Goal: Information Seeking & Learning: Compare options

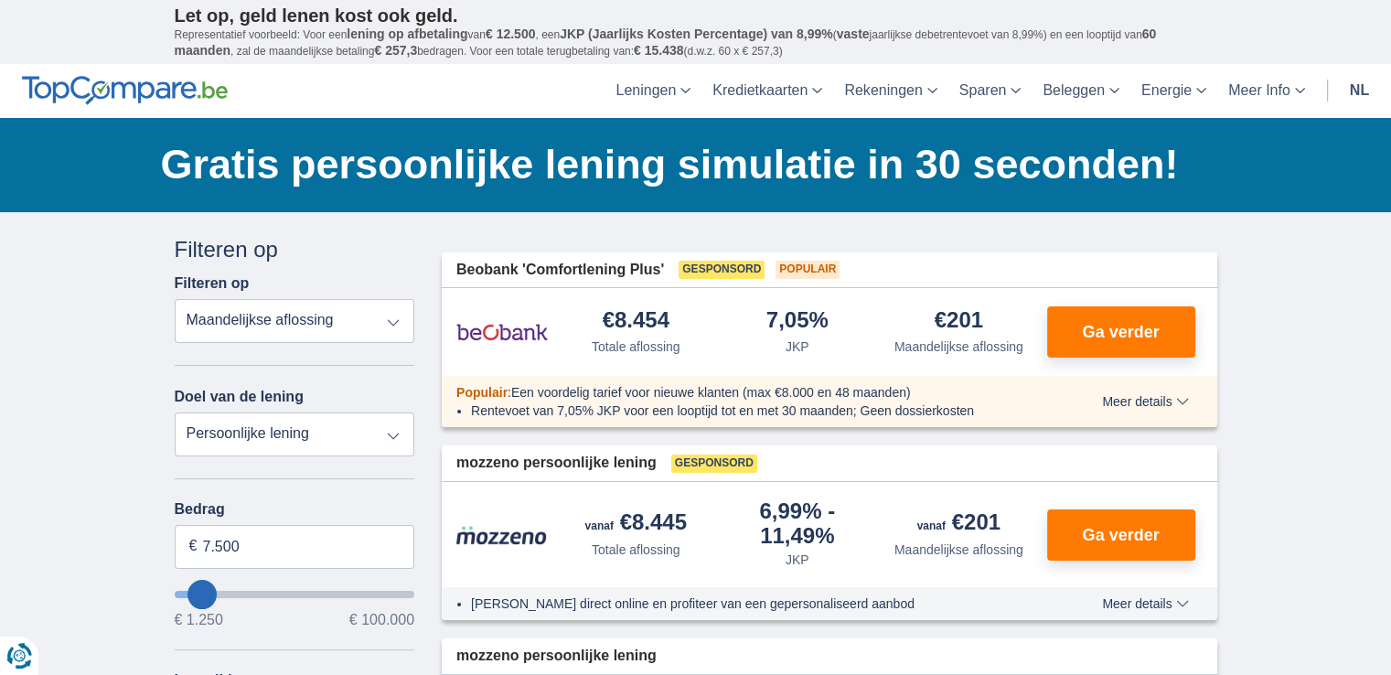
click at [396, 320] on select "Totale aflossing JKP Maandelijkse aflossing" at bounding box center [295, 321] width 240 height 44
click at [260, 432] on select "Persoonlijke lening Auto Moto / fiets Mobilhome / caravan Renovatie Energie Sch…" at bounding box center [295, 434] width 240 height 44
select select "renovationLoan"
click at [175, 412] on select "Persoonlijke lening Auto Moto / fiets Mobilhome / caravan Renovatie Energie Sch…" at bounding box center [295, 434] width 240 height 44
type input "15.000"
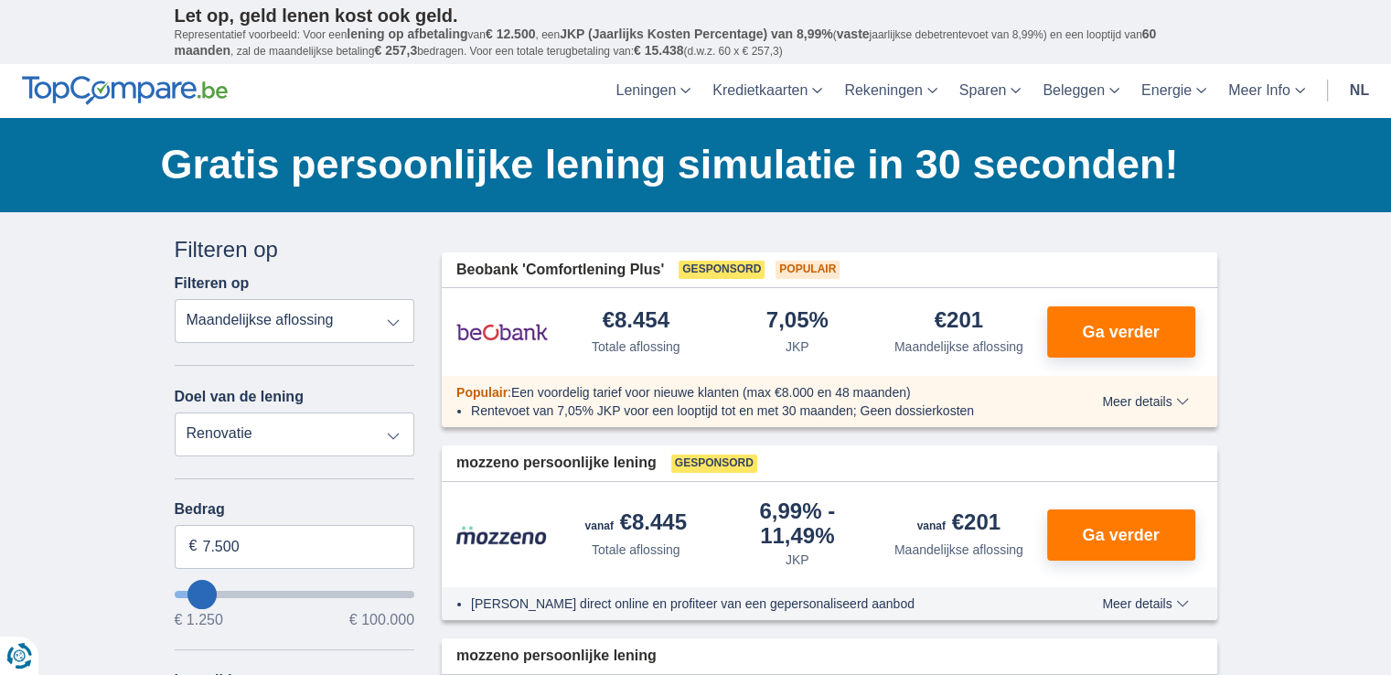
type input "15250"
select select "60"
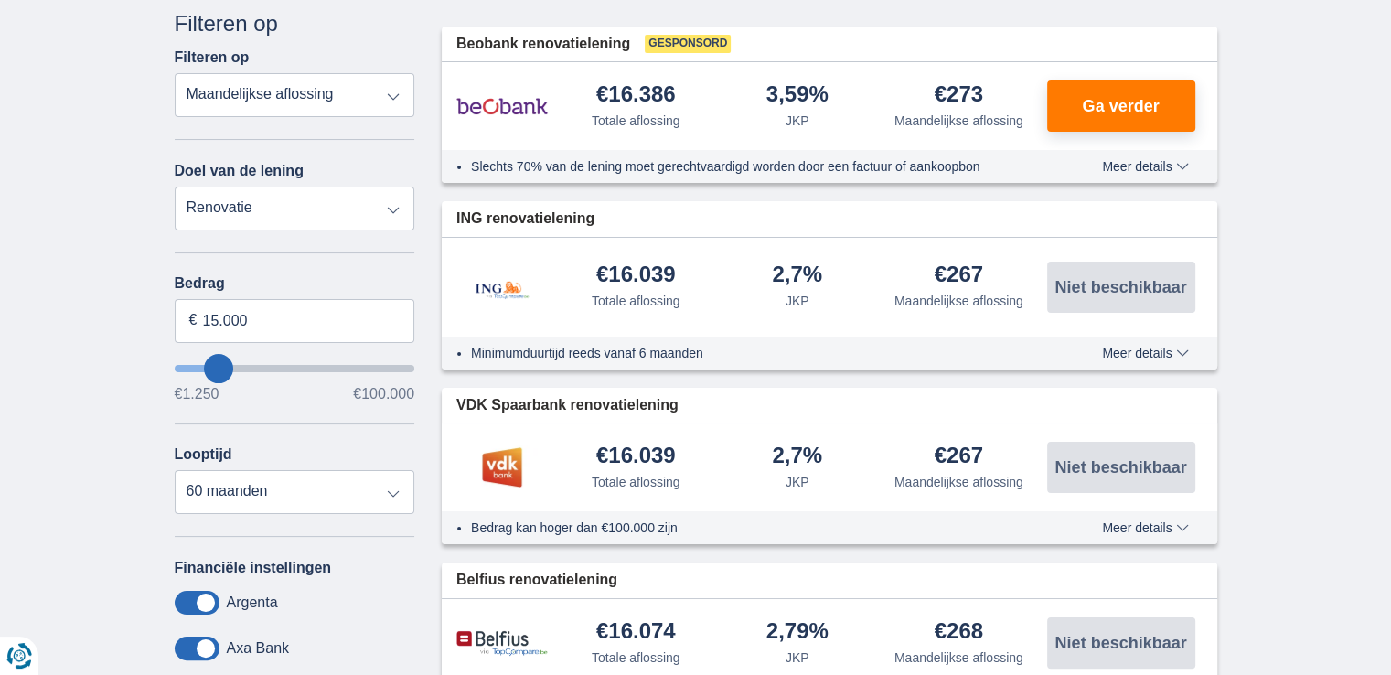
scroll to position [183, 0]
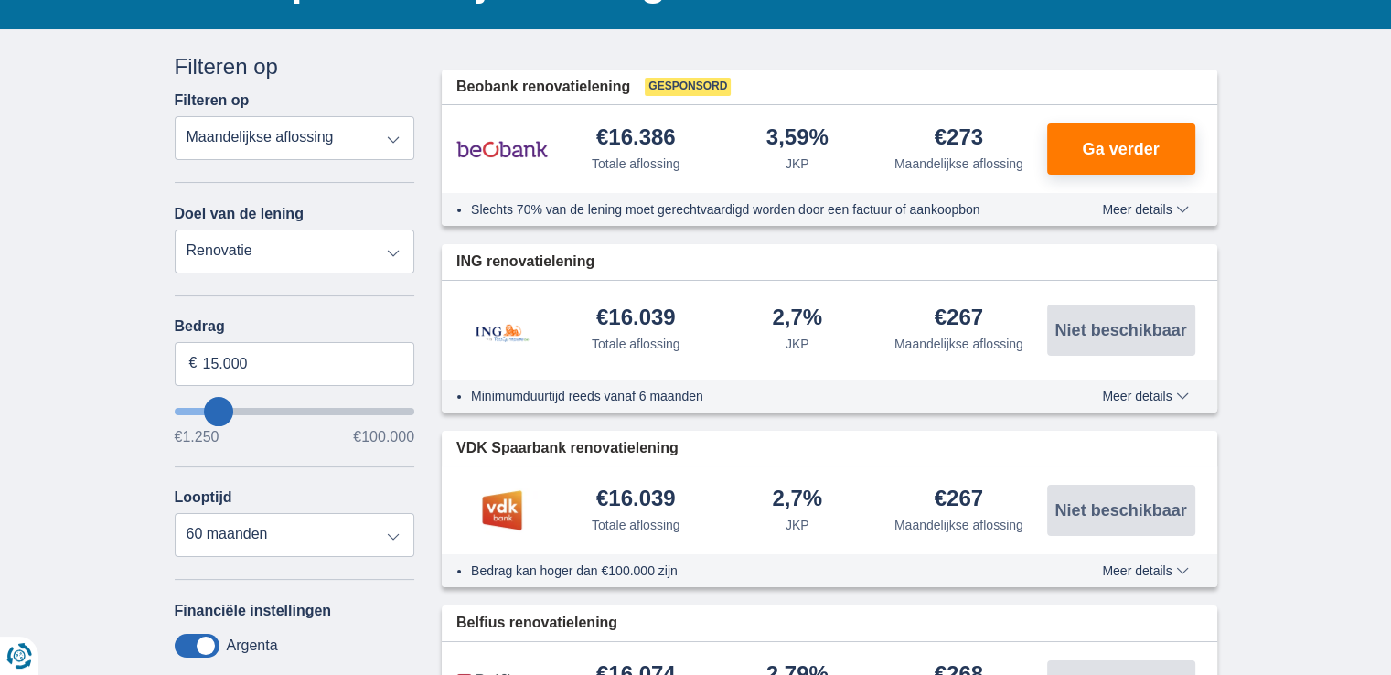
click at [395, 250] on select "Persoonlijke lening Auto Moto / fiets Mobilhome / caravan Renovatie Energie Sch…" at bounding box center [295, 251] width 240 height 44
select select "personalLoan"
click at [175, 229] on select "Persoonlijke lening Auto Moto / fiets Mobilhome / caravan Renovatie Energie Sch…" at bounding box center [295, 251] width 240 height 44
type input "7.500"
type input "7250"
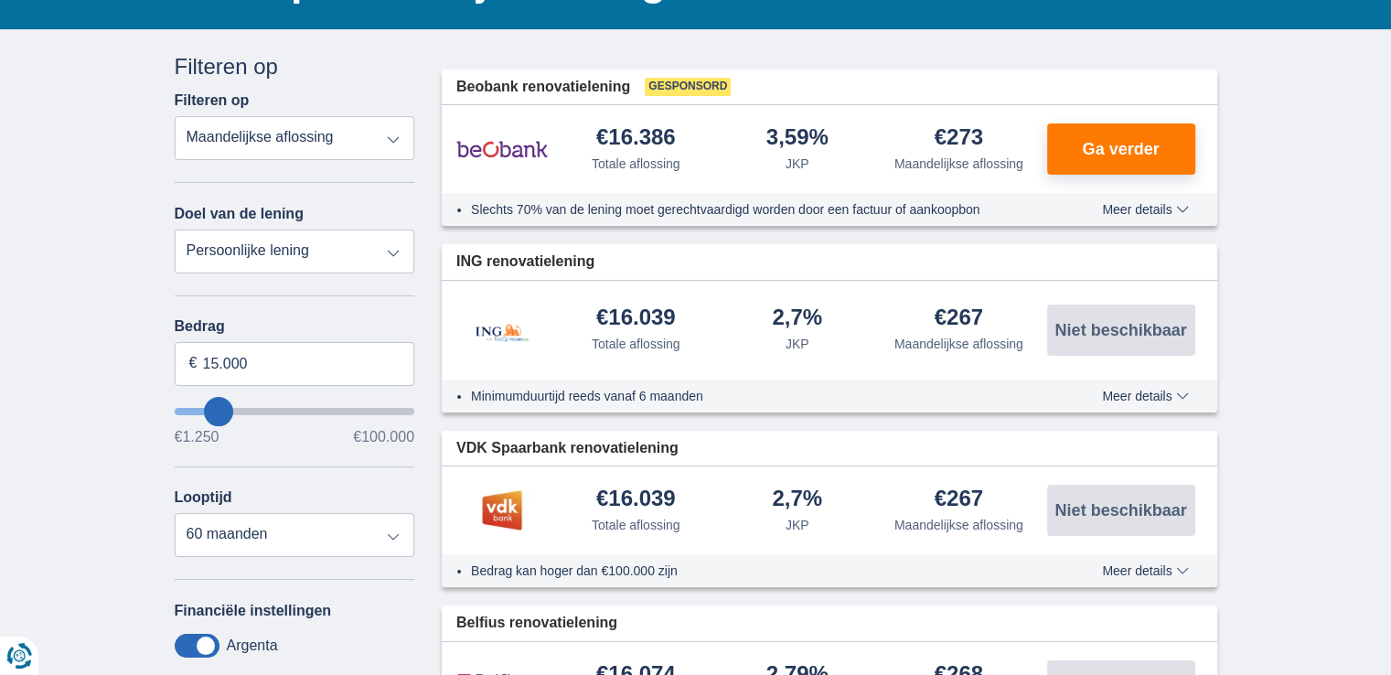
select select "42"
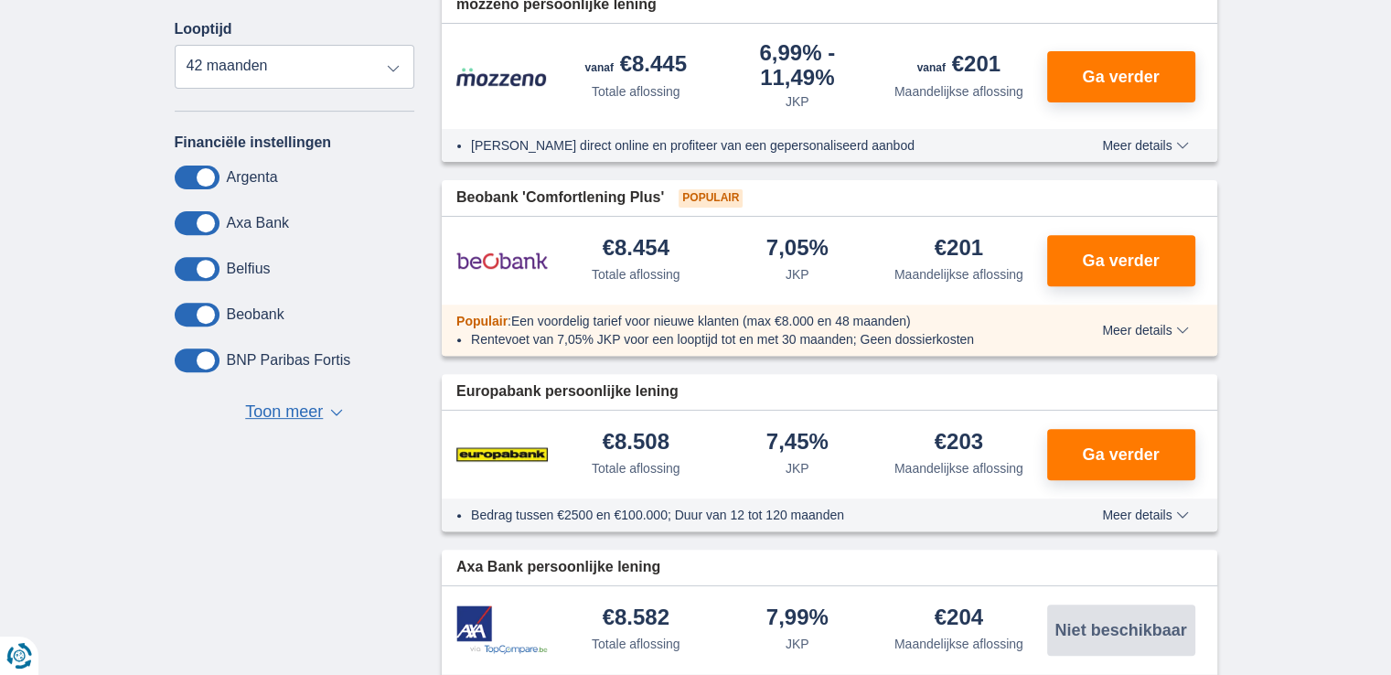
scroll to position [640, 0]
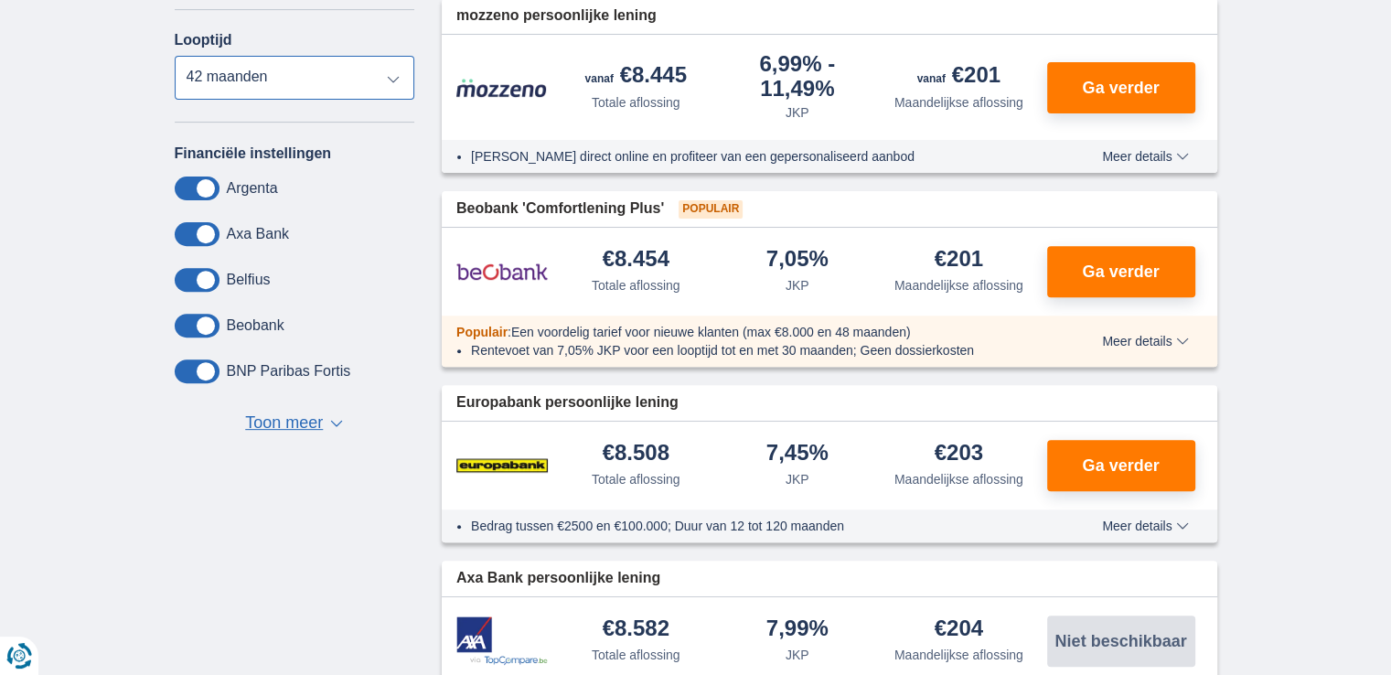
click at [391, 74] on select "12 maanden 18 maanden 24 maanden 30 maanden 36 maanden 42 maanden" at bounding box center [295, 78] width 240 height 44
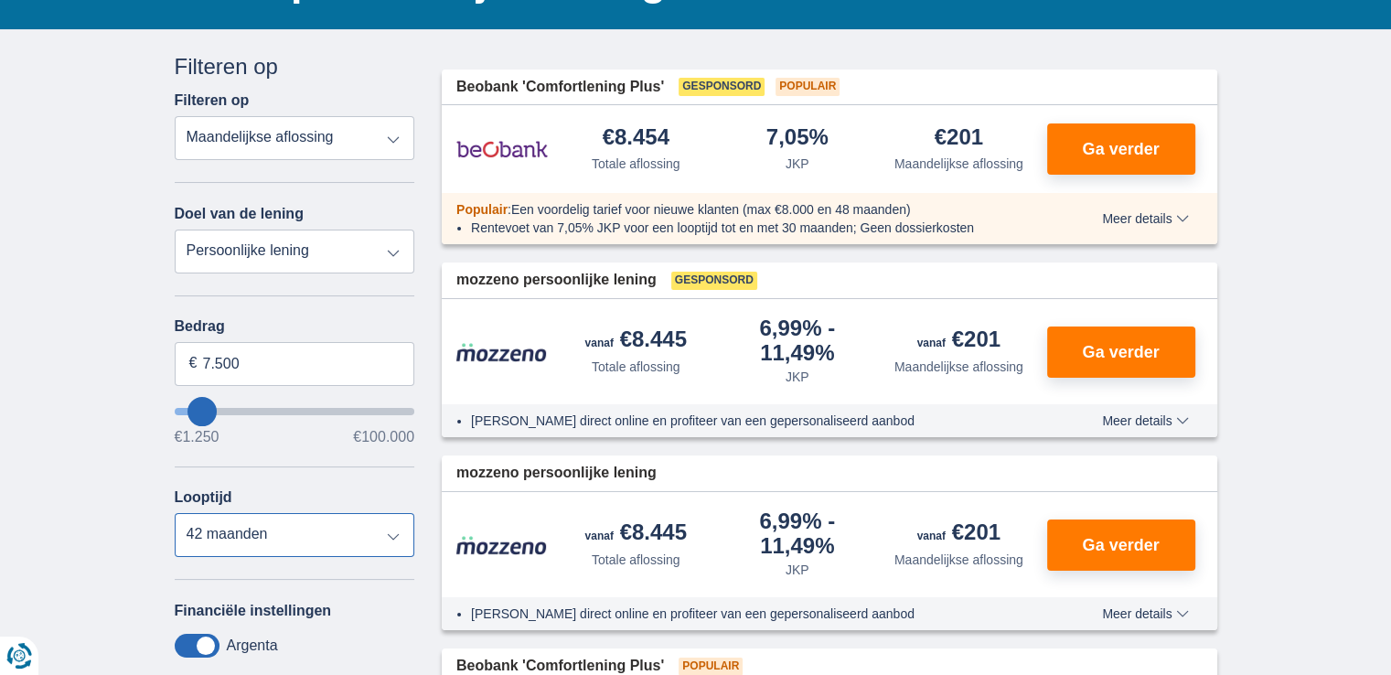
scroll to position [0, 0]
